Goal: Information Seeking & Learning: Learn about a topic

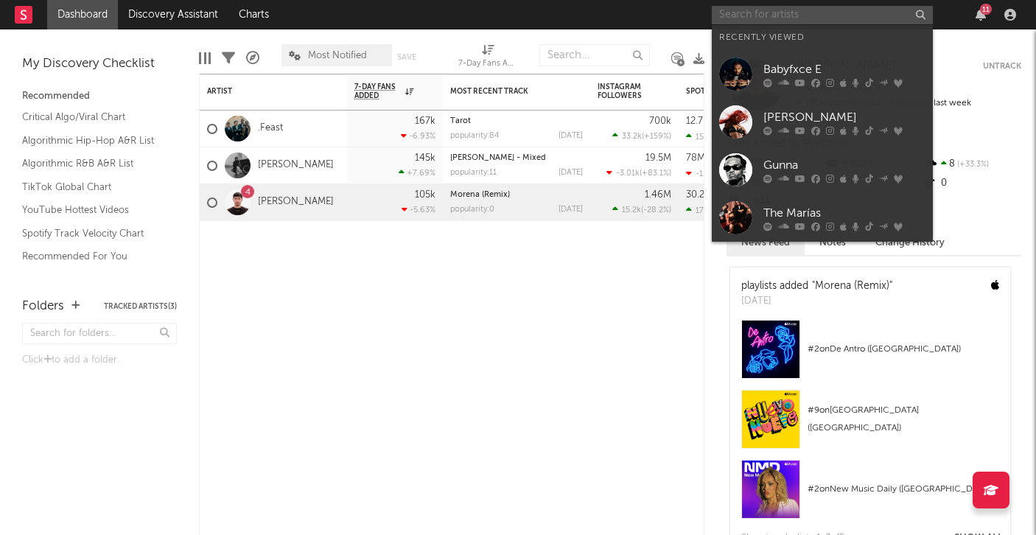
click at [738, 16] on input "text" at bounding box center [822, 15] width 221 height 18
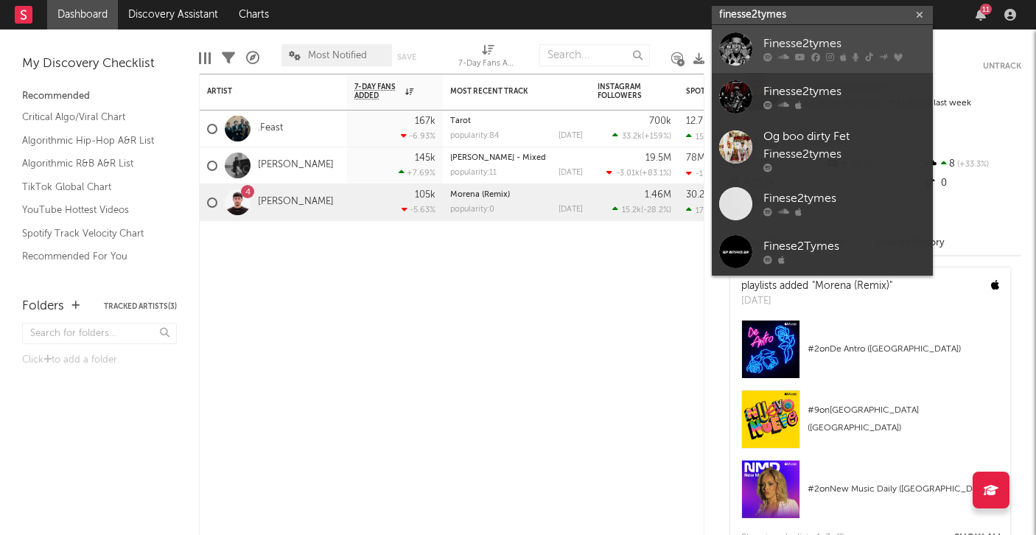
type input "finesse2tymes"
click at [811, 35] on link "Finesse2tymes" at bounding box center [822, 49] width 221 height 48
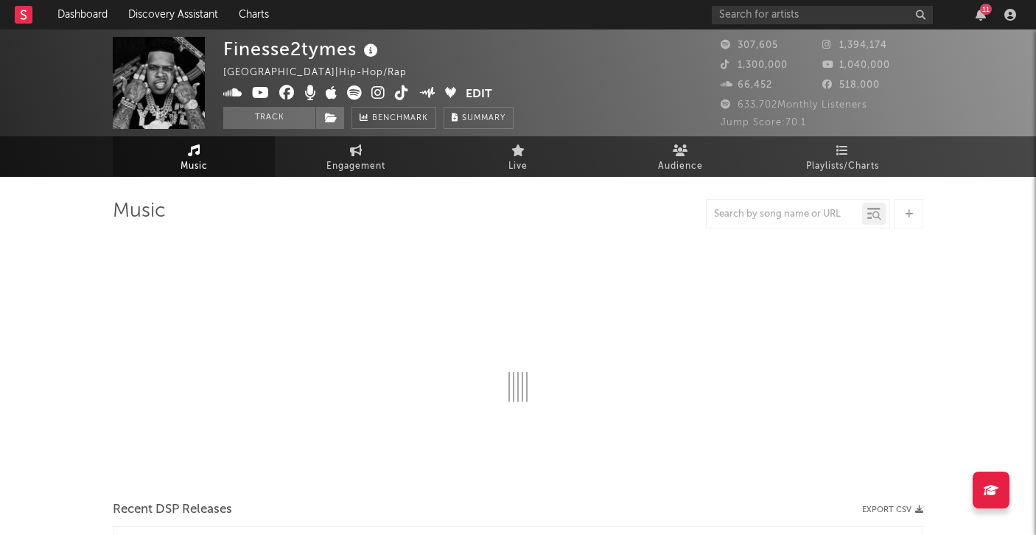
select select "6m"
